Goal: Information Seeking & Learning: Learn about a topic

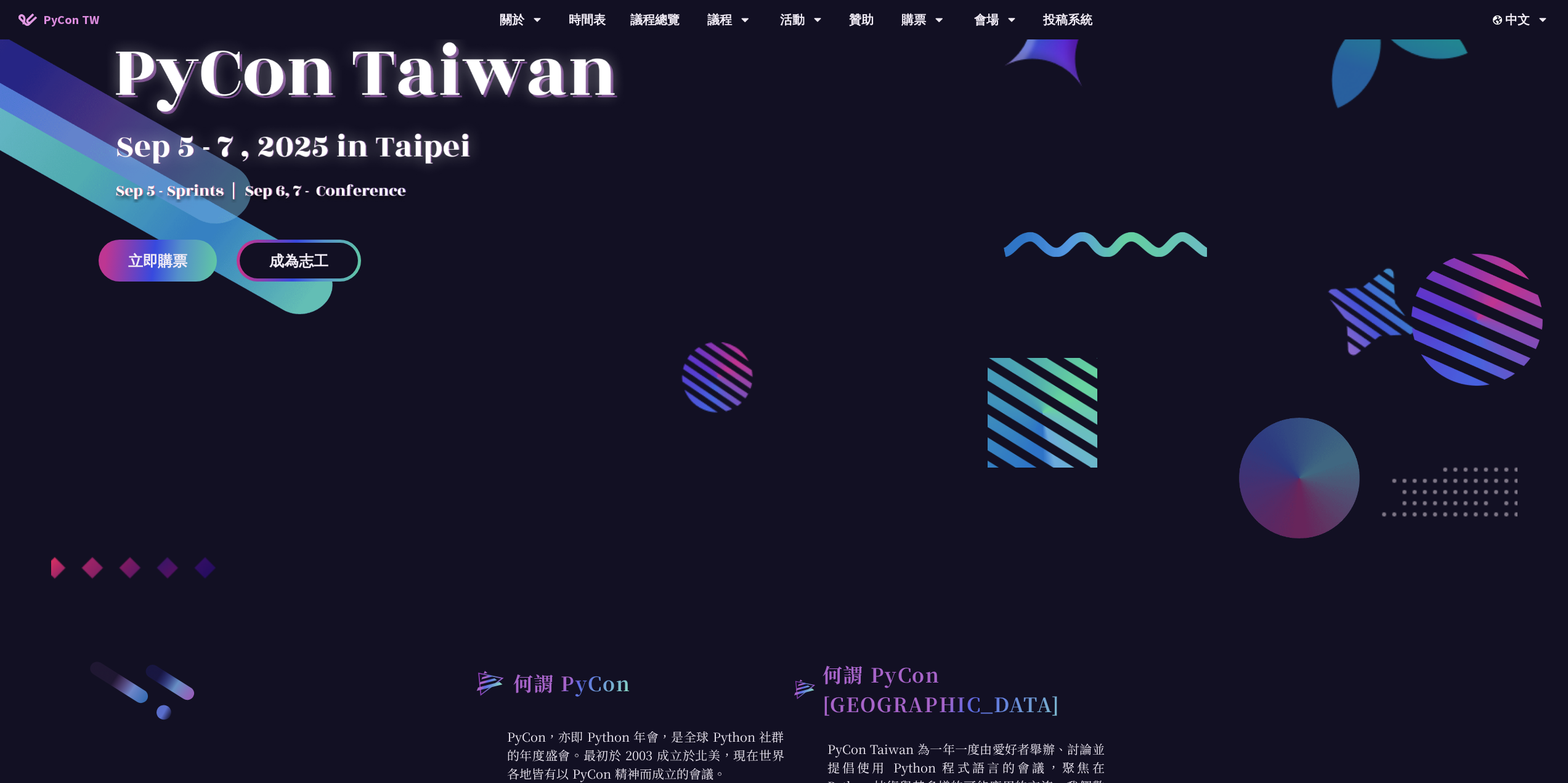
scroll to position [91, 0]
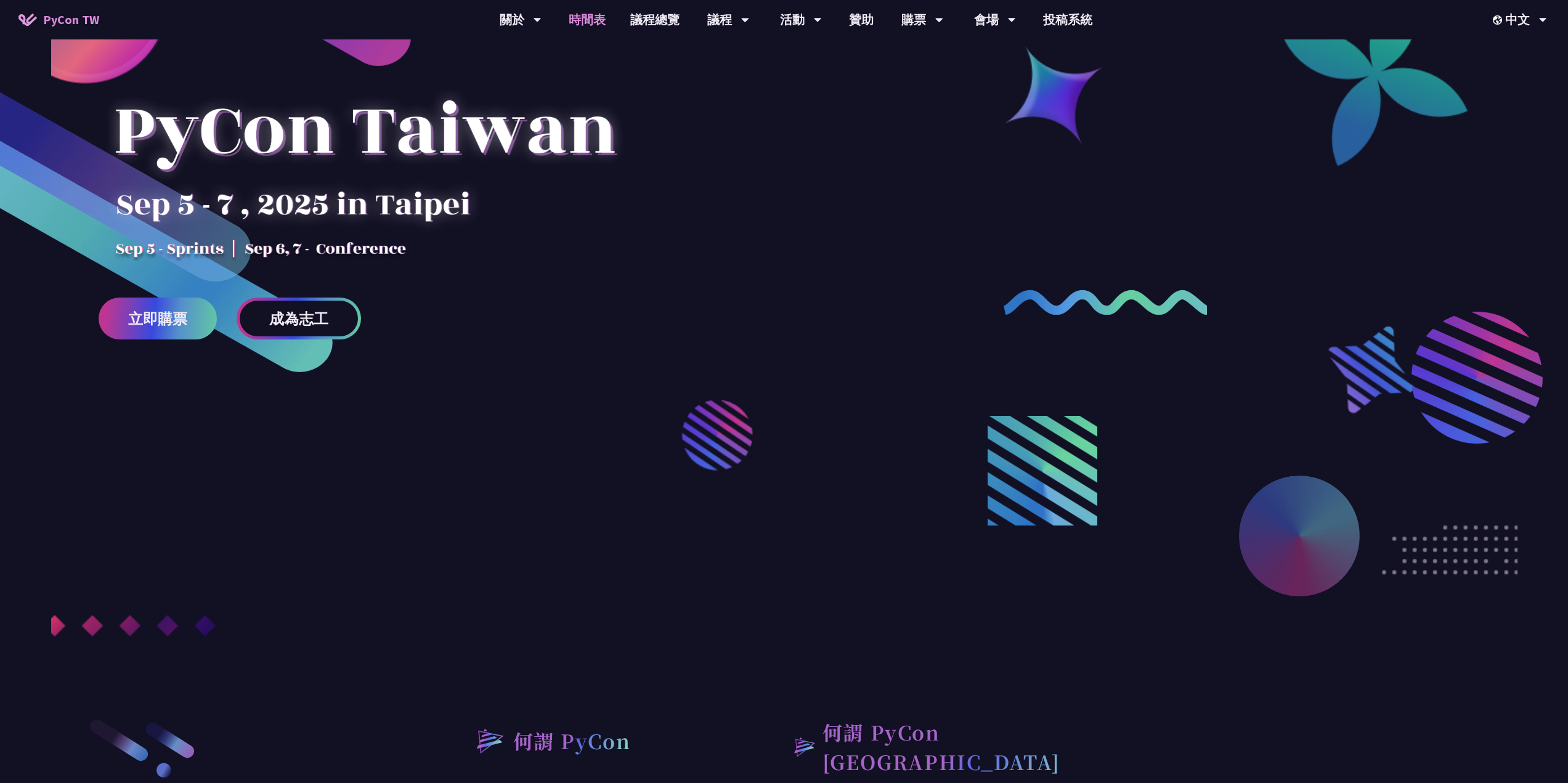
click at [575, 17] on link "時間表" at bounding box center [587, 20] width 62 height 40
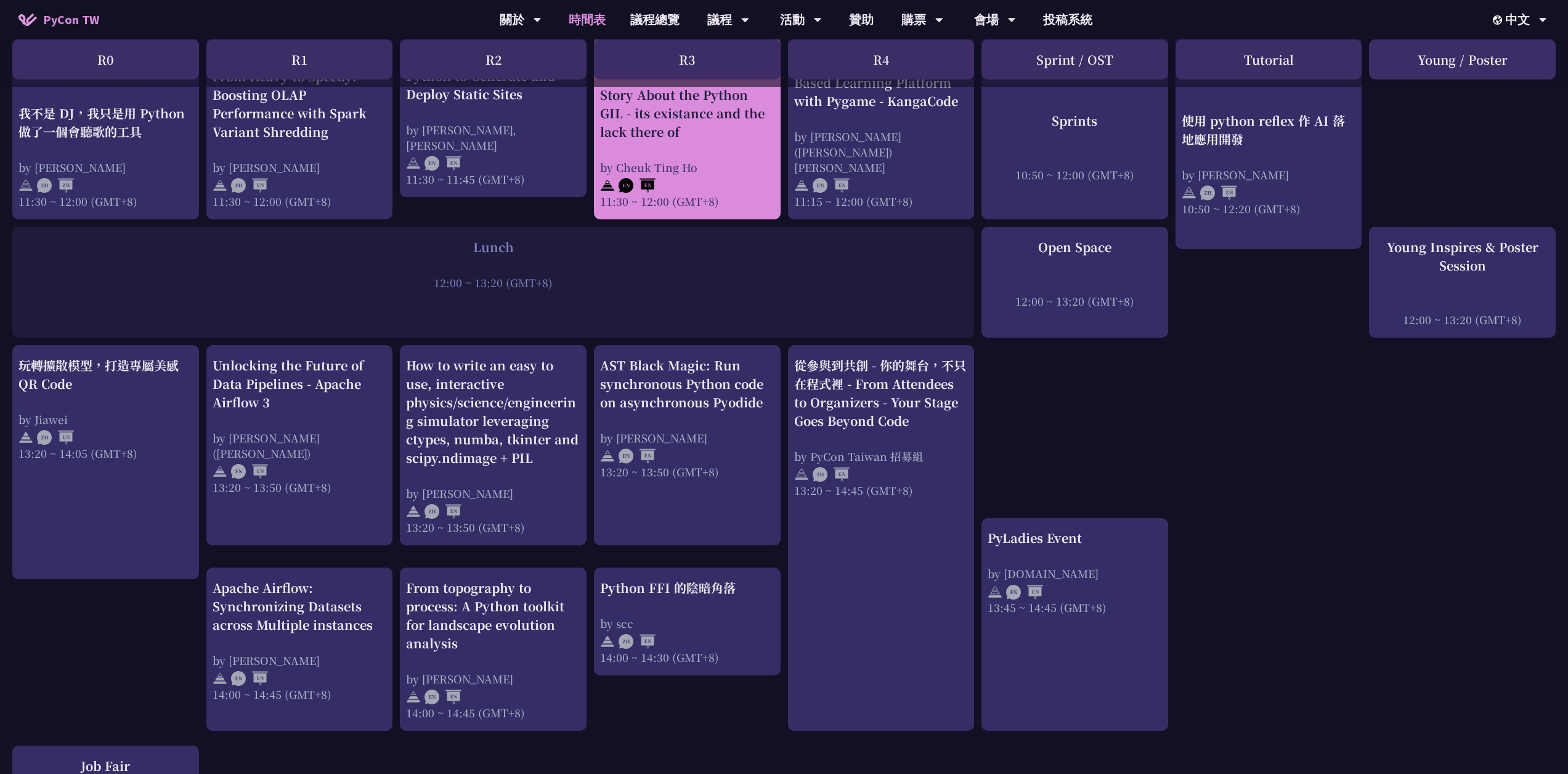
scroll to position [740, 0]
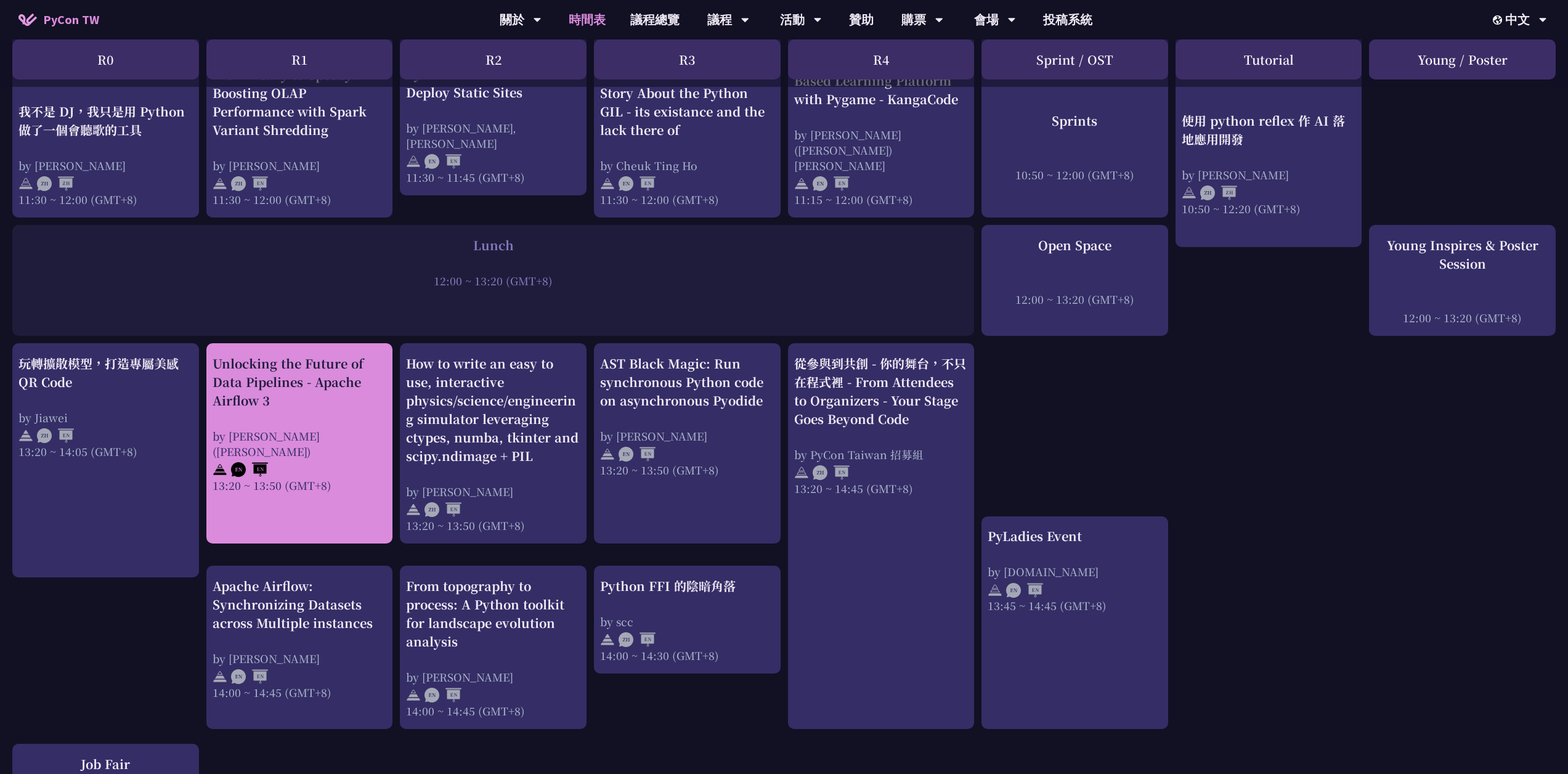
click at [367, 428] on div "by [PERSON_NAME] ([PERSON_NAME])" at bounding box center [299, 444] width 174 height 31
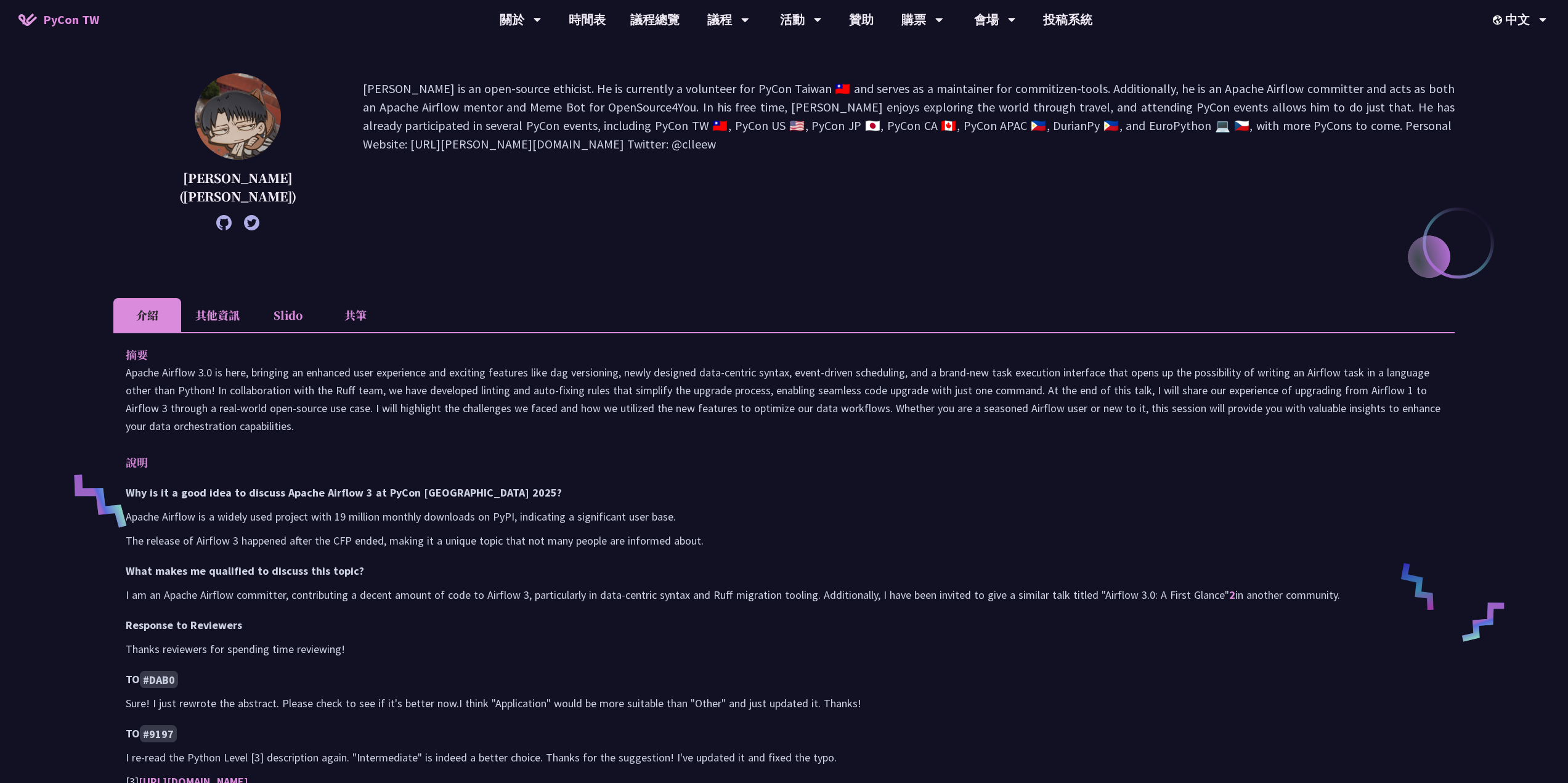
scroll to position [123, 0]
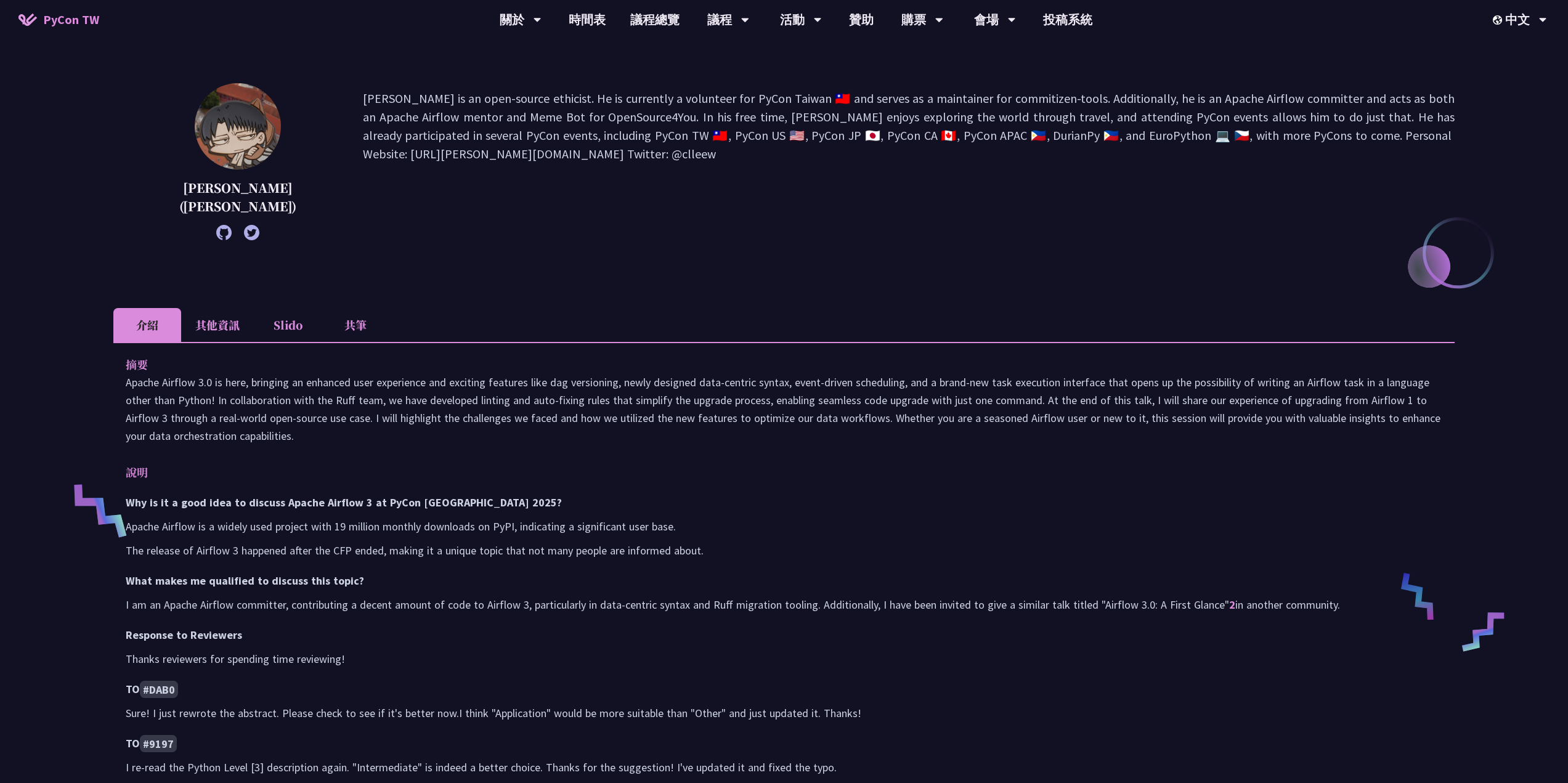
drag, startPoint x: 236, startPoint y: 332, endPoint x: 229, endPoint y: 332, distance: 7.0
click at [229, 332] on li "其他資訊" at bounding box center [217, 325] width 73 height 34
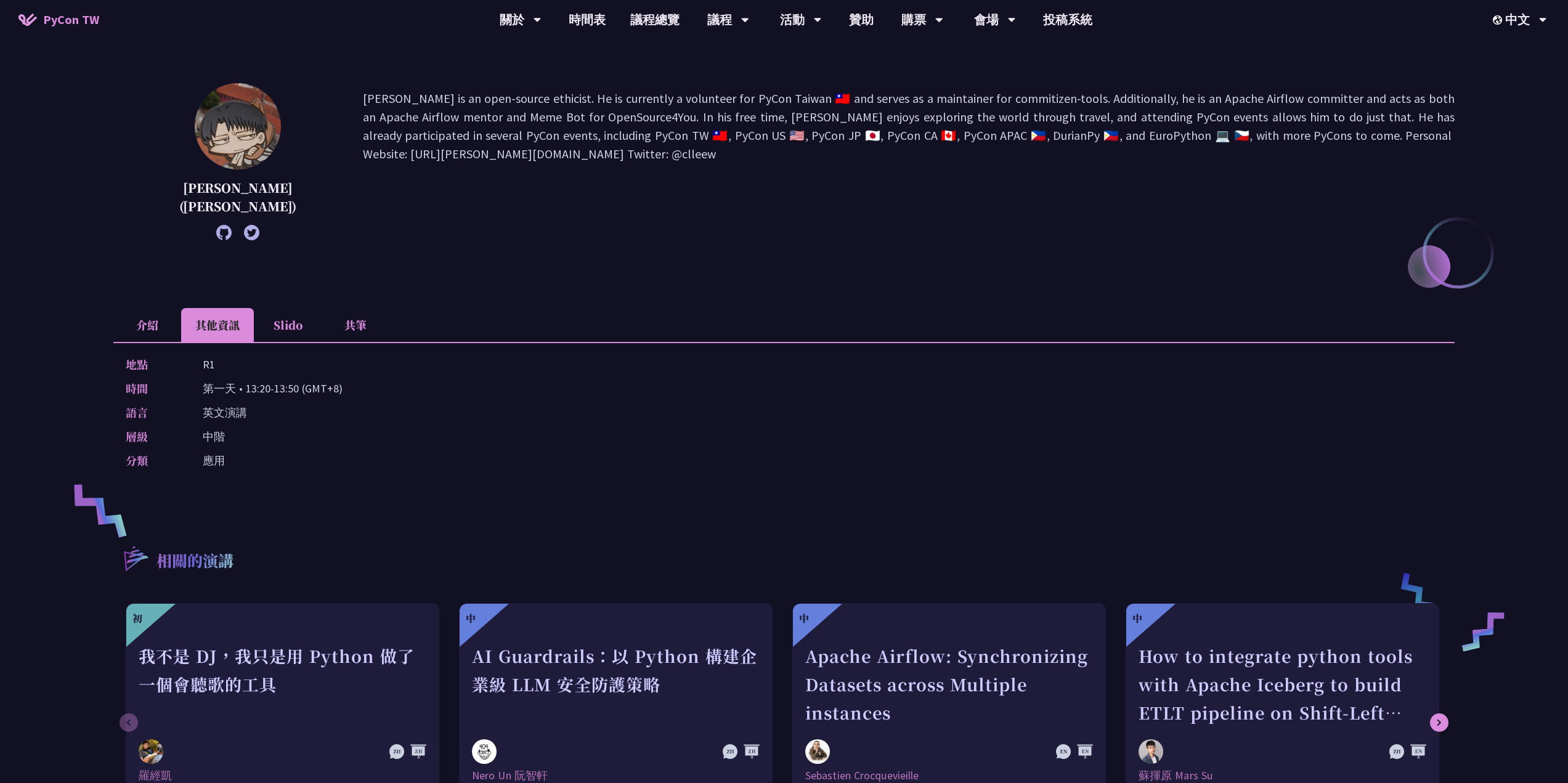
click at [284, 492] on div "Unlocking the Future of Data Pipelines - Apache Airflow 3 [PERSON_NAME] ([PERSO…" at bounding box center [784, 401] width 1341 height 926
drag, startPoint x: 171, startPoint y: 316, endPoint x: 165, endPoint y: 311, distance: 7.8
click at [170, 318] on li "介紹" at bounding box center [147, 325] width 68 height 34
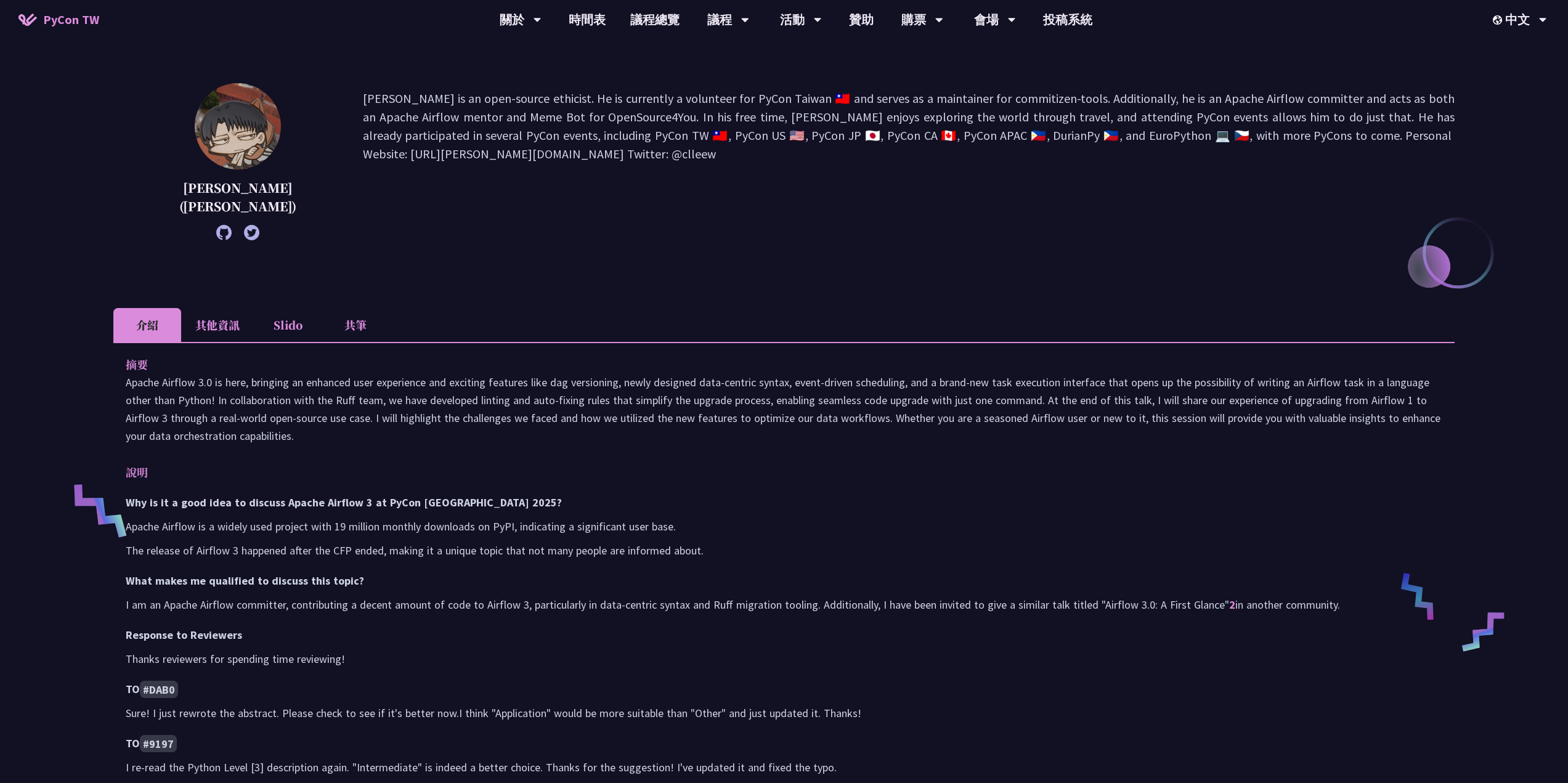
drag, startPoint x: 1271, startPoint y: 300, endPoint x: 1252, endPoint y: 337, distance: 41.6
click at [1271, 300] on div "Unlocking the Future of Data Pipelines - Apache Airflow 3 [PERSON_NAME] ([PERSO…" at bounding box center [784, 657] width 1341 height 1437
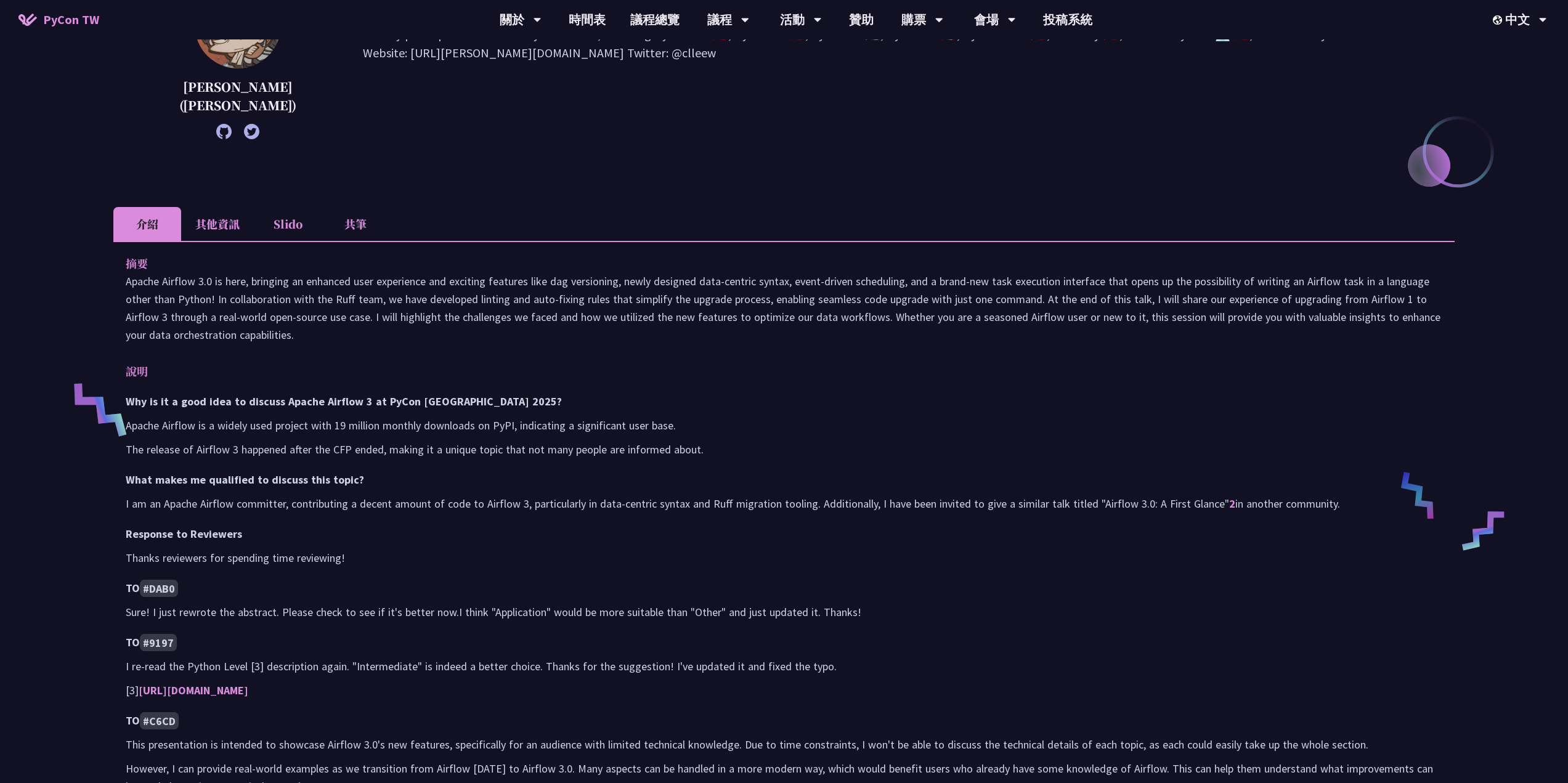
scroll to position [232, 0]
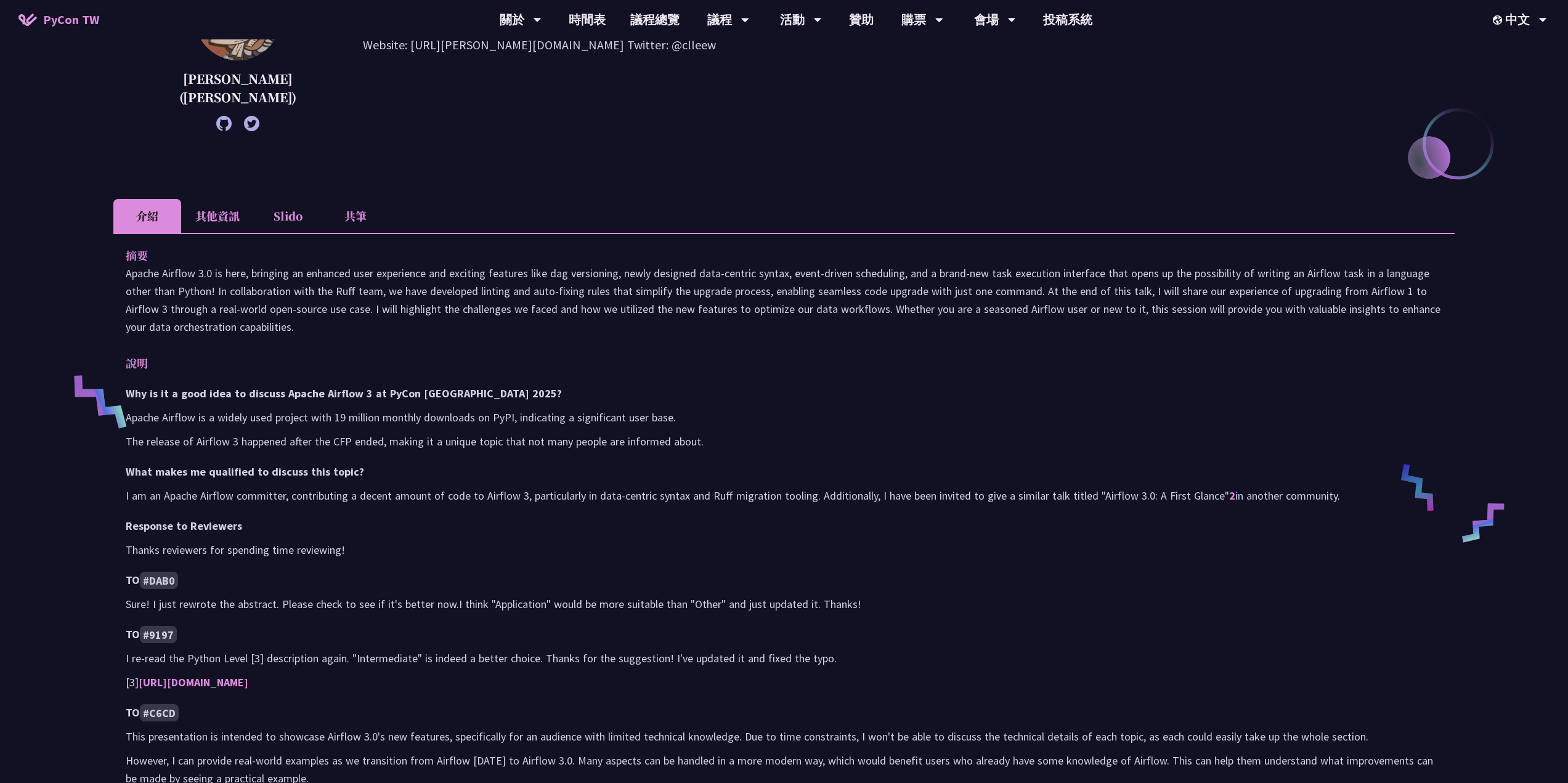
click at [170, 115] on div "[PERSON_NAME] ([PERSON_NAME])" at bounding box center [238, 52] width 188 height 157
click at [216, 124] on icon at bounding box center [224, 124] width 15 height 15
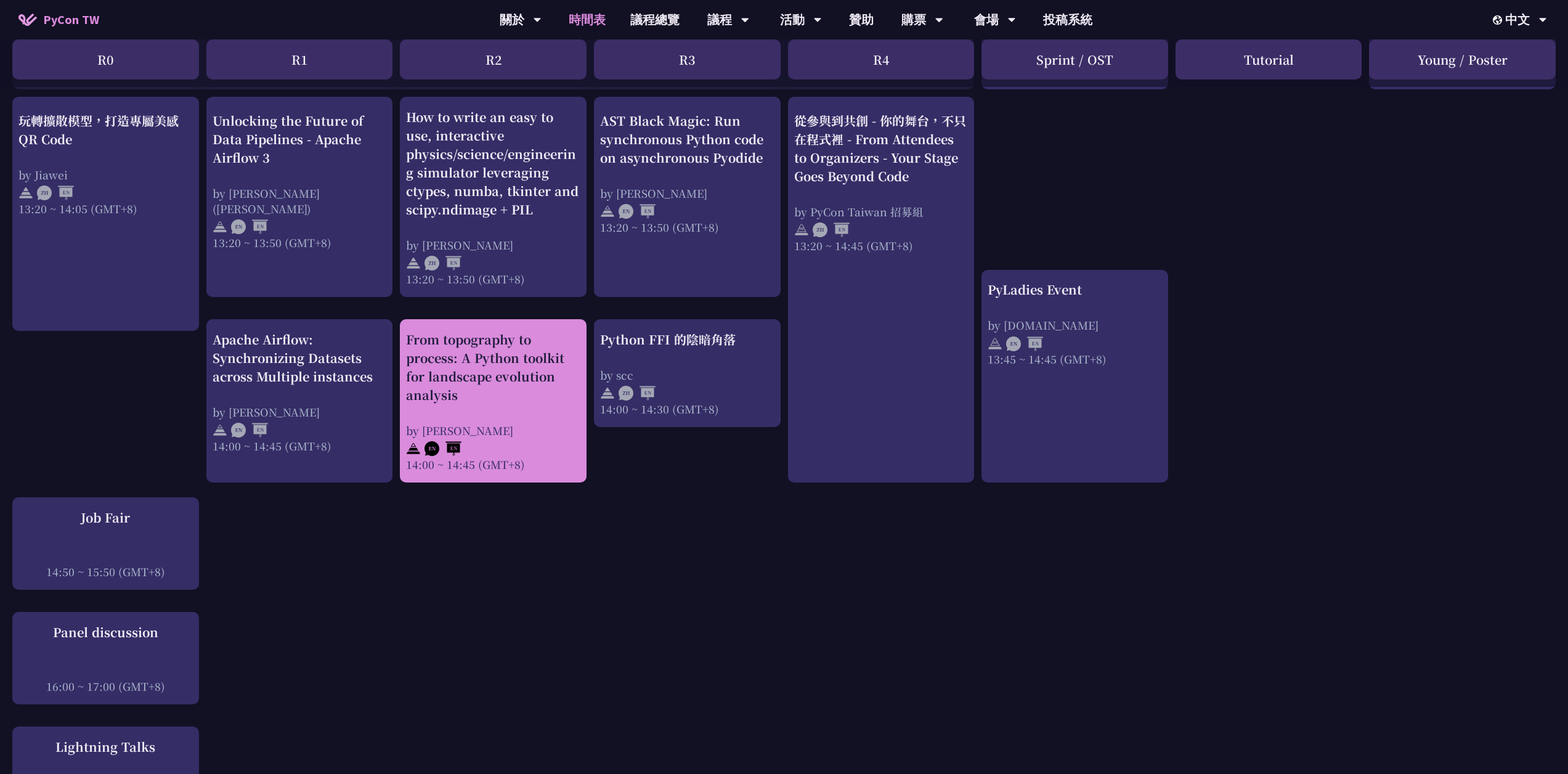
scroll to position [1109, 0]
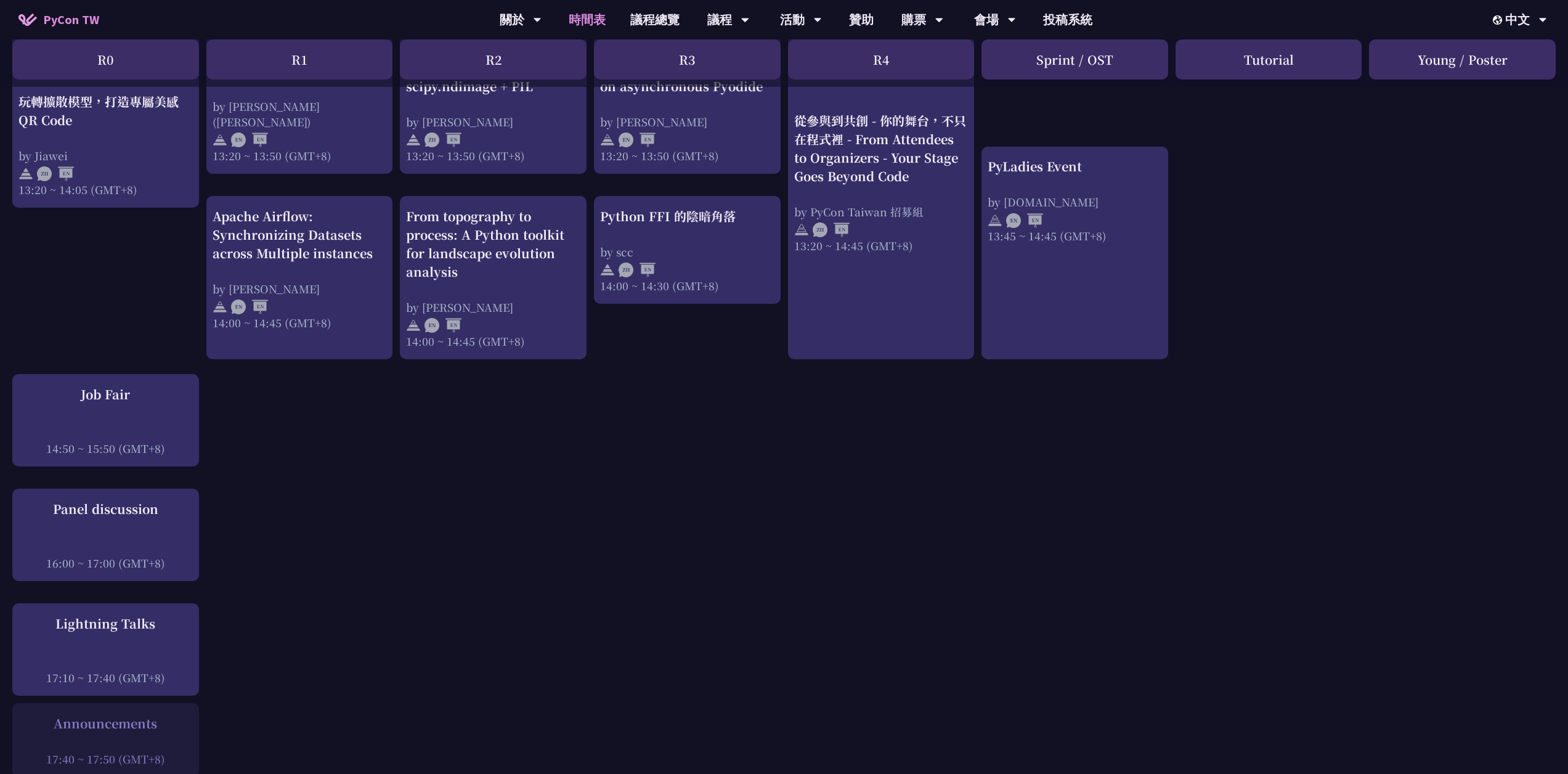
click at [568, 449] on div "An Introduction to the GIL for Python Beginners: Disabling It in Python 3.13 an…" at bounding box center [784, 96] width 1568 height 1909
click at [903, 525] on div "An Introduction to the GIL for Python Beginners: Disabling It in Python 3.13 an…" at bounding box center [784, 96] width 1568 height 1909
click at [998, 679] on div "An Introduction to the GIL for Python Beginners: Disabling It in Python 3.13 an…" at bounding box center [784, 96] width 1568 height 1909
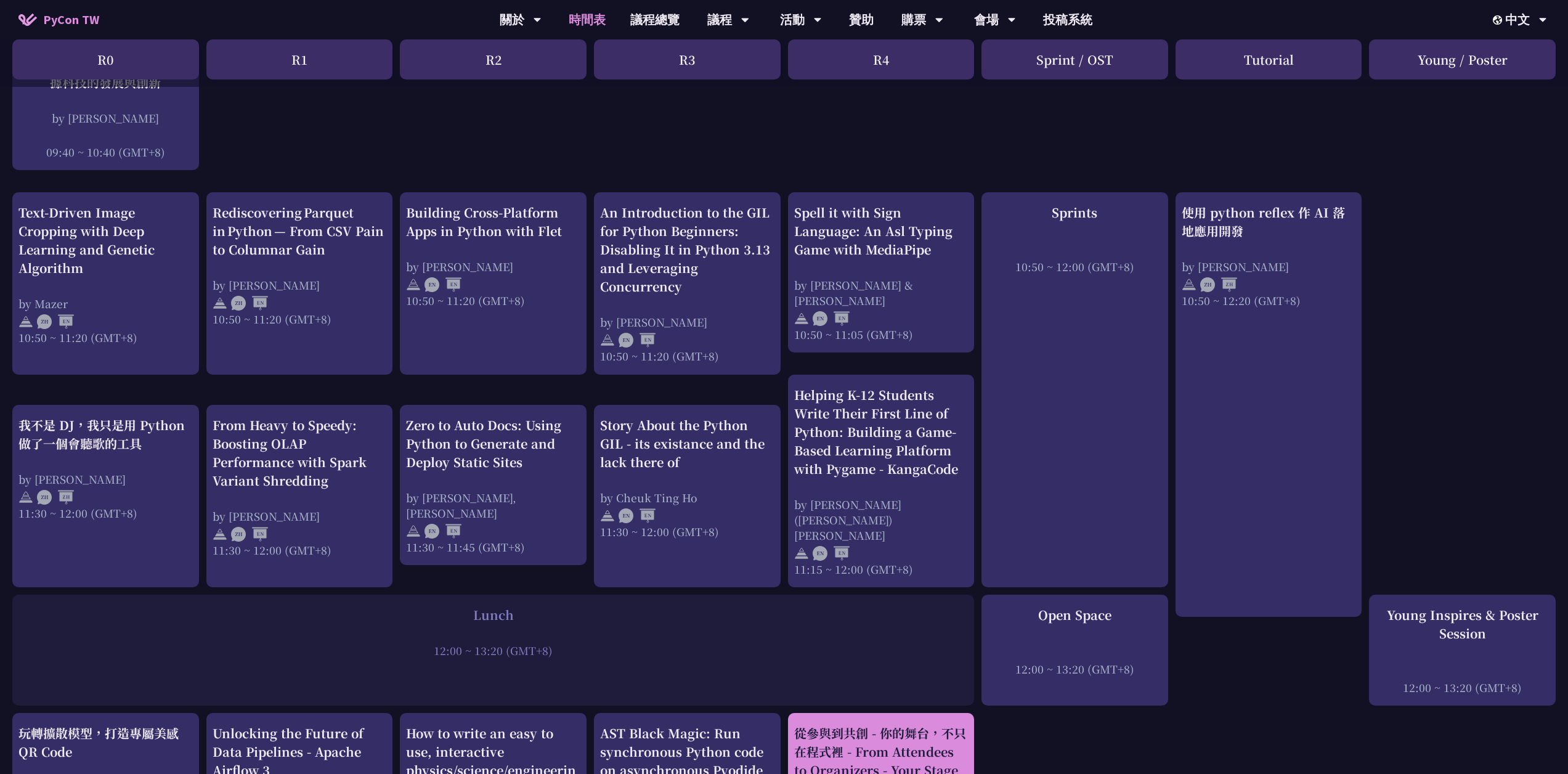
scroll to position [740, 0]
